Goal: Information Seeking & Learning: Learn about a topic

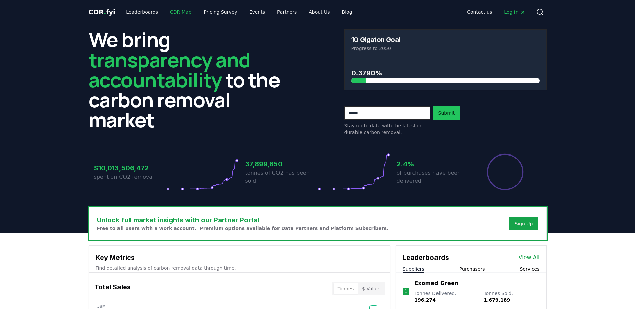
click at [174, 13] on link "CDR Map" at bounding box center [181, 12] width 32 height 12
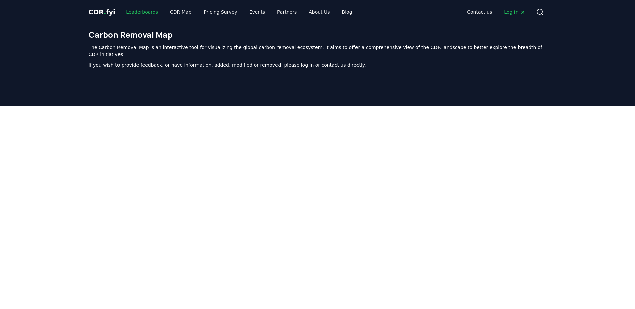
click at [140, 12] on link "Leaderboards" at bounding box center [141, 12] width 43 height 12
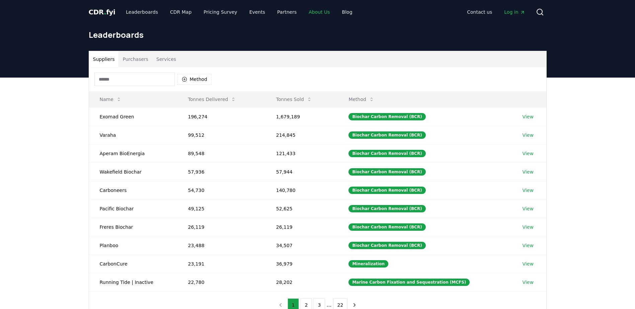
click at [310, 12] on link "About Us" at bounding box center [319, 12] width 32 height 12
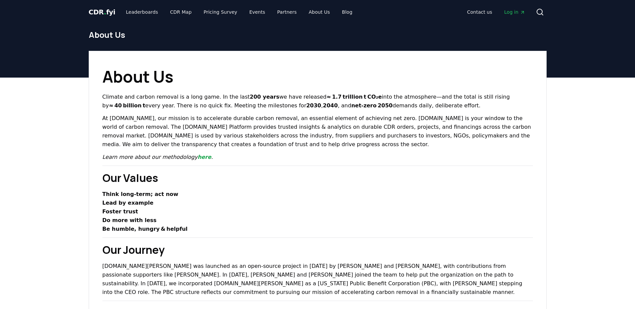
click at [101, 12] on span "CDR . fyi" at bounding box center [102, 12] width 27 height 8
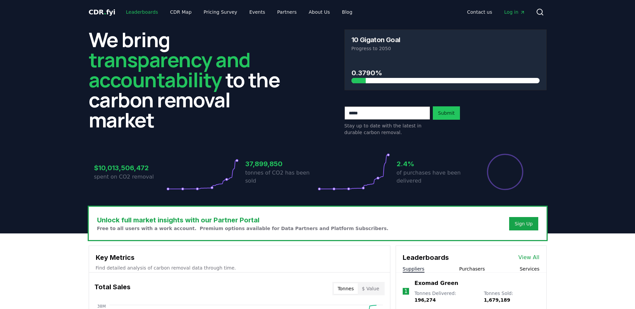
click at [146, 11] on link "Leaderboards" at bounding box center [141, 12] width 43 height 12
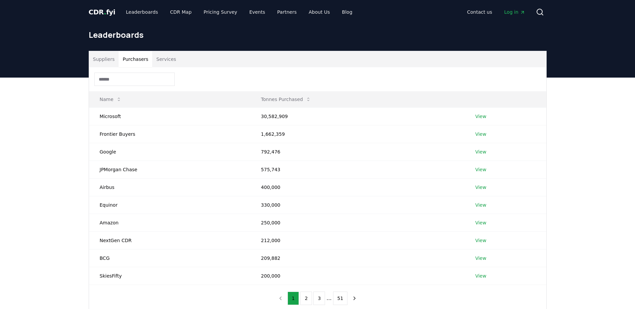
click at [138, 59] on button "Purchasers" at bounding box center [135, 59] width 34 height 16
click at [479, 118] on link "View" at bounding box center [480, 116] width 11 height 7
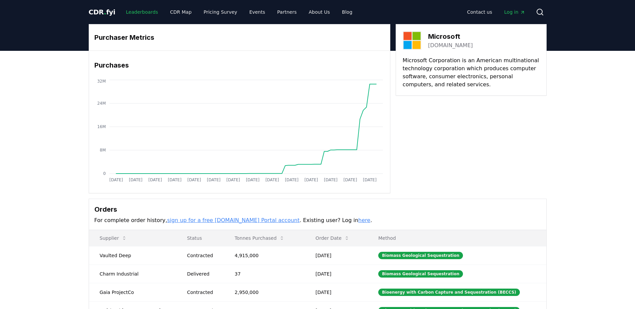
click at [139, 13] on link "Leaderboards" at bounding box center [141, 12] width 43 height 12
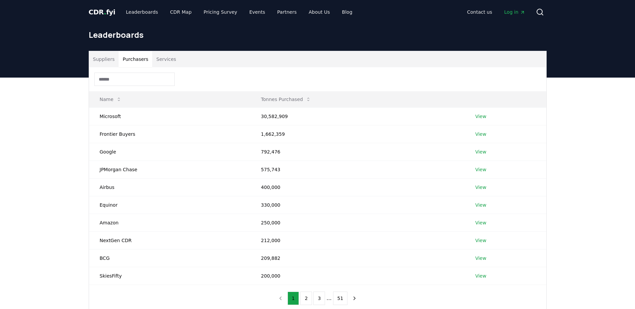
click at [132, 60] on button "Purchasers" at bounding box center [135, 59] width 34 height 16
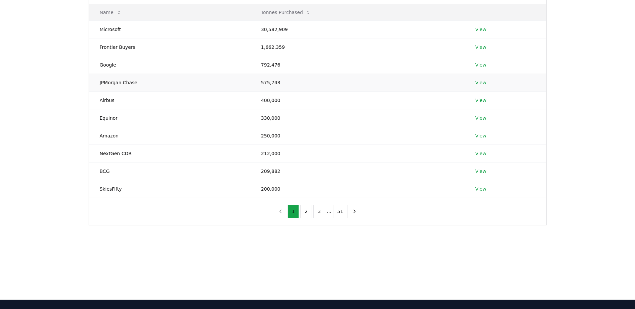
scroll to position [88, 0]
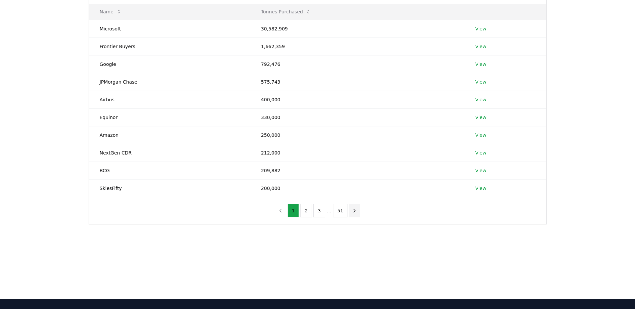
click at [353, 212] on icon "next page" at bounding box center [354, 211] width 6 height 6
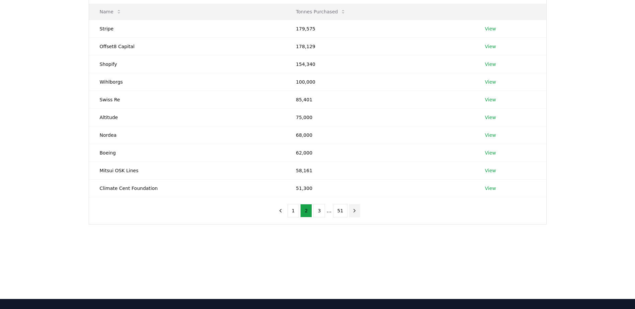
click at [353, 212] on icon "next page" at bounding box center [354, 211] width 6 height 6
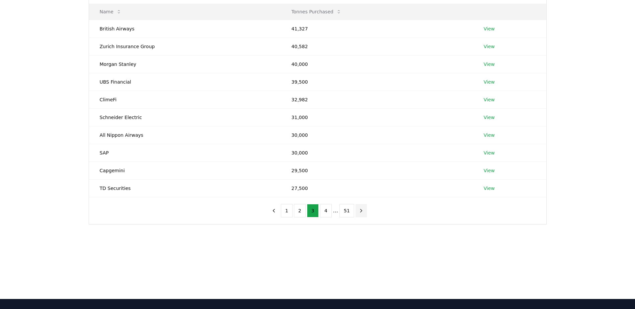
click at [355, 212] on button "next page" at bounding box center [360, 210] width 11 height 13
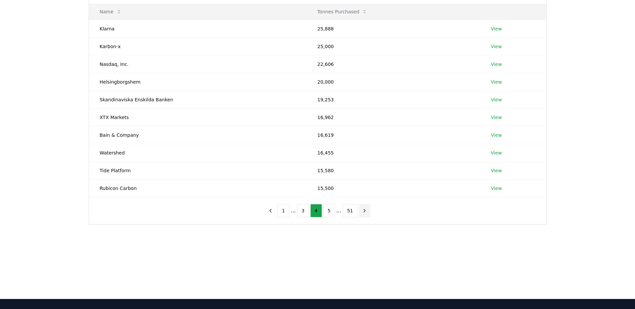
click at [353, 212] on button "51" at bounding box center [350, 210] width 15 height 13
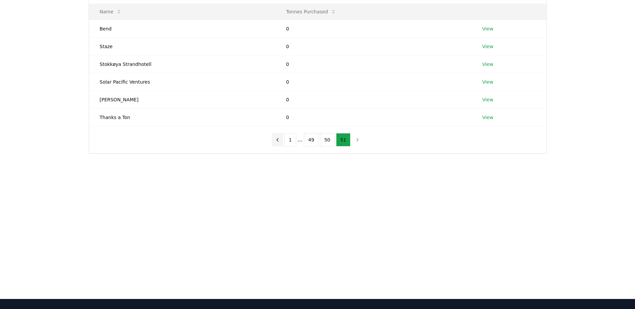
click at [278, 141] on icon "previous page" at bounding box center [277, 140] width 6 height 6
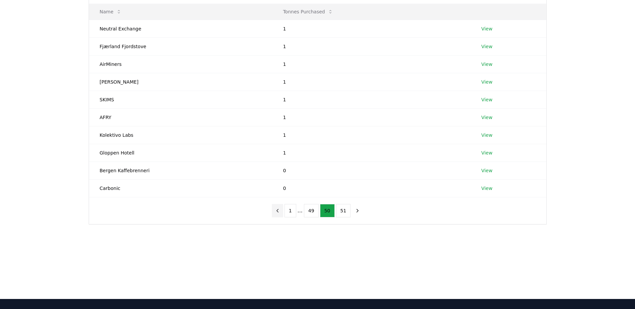
click at [280, 212] on icon "previous page" at bounding box center [277, 211] width 6 height 6
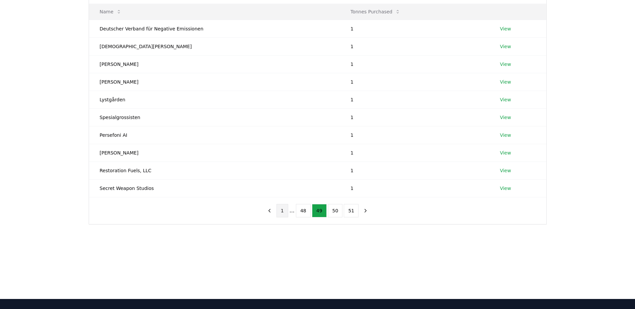
click at [281, 212] on button "1" at bounding box center [282, 210] width 12 height 13
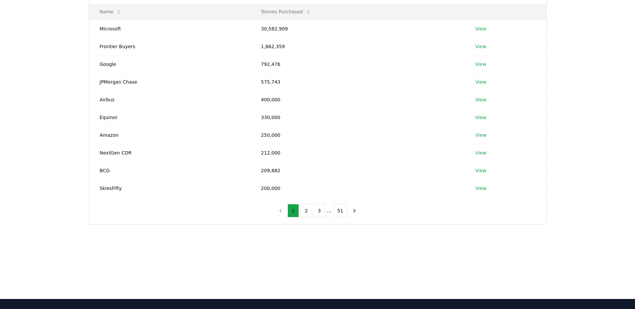
click at [252, 253] on main "Suppliers Purchasers Services Name Tonnes Purchased Microsoft 30,582,909 View F…" at bounding box center [317, 144] width 635 height 309
